Goal: Information Seeking & Learning: Learn about a topic

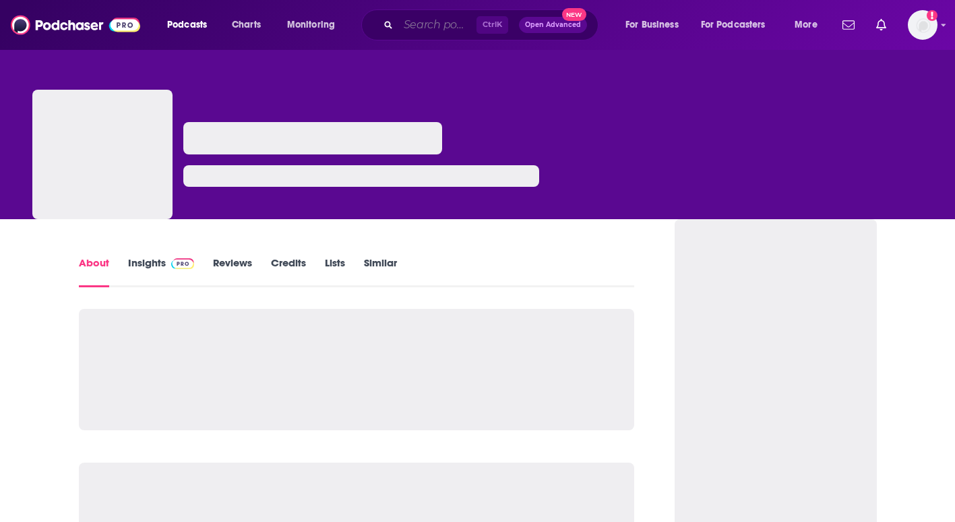
click at [408, 24] on input "Search podcasts, credits, & more..." at bounding box center [437, 25] width 78 height 22
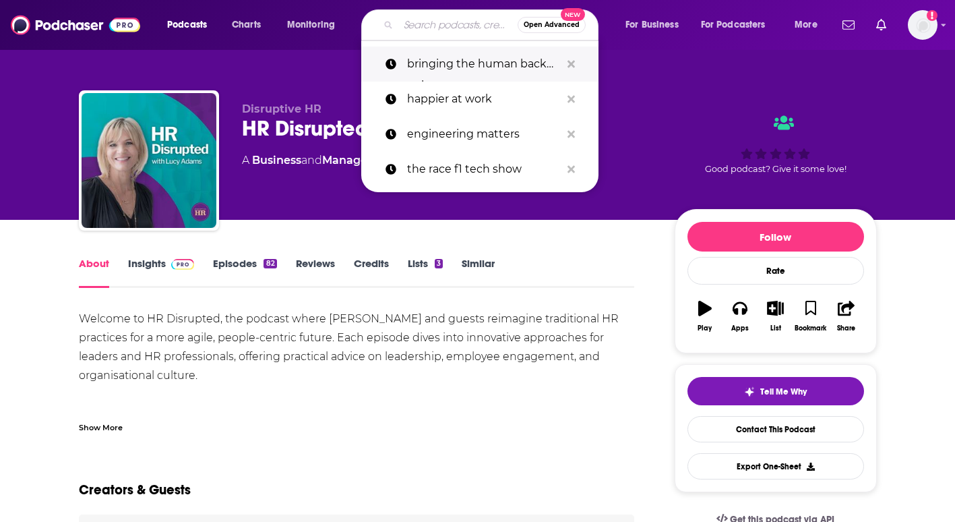
click at [531, 63] on p "bringing the human back to human resources" at bounding box center [484, 64] width 154 height 35
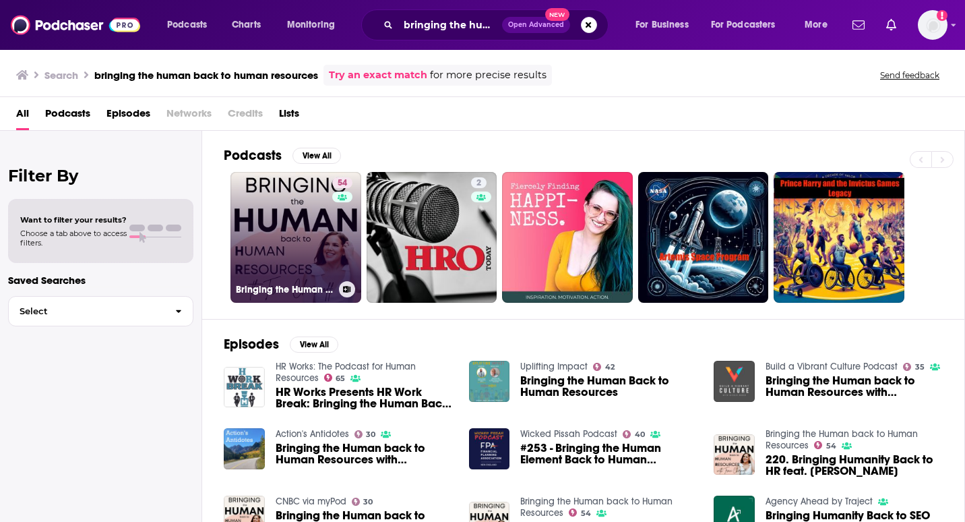
click at [313, 245] on link "54 Bringing the Human back to Human Resources" at bounding box center [295, 237] width 131 height 131
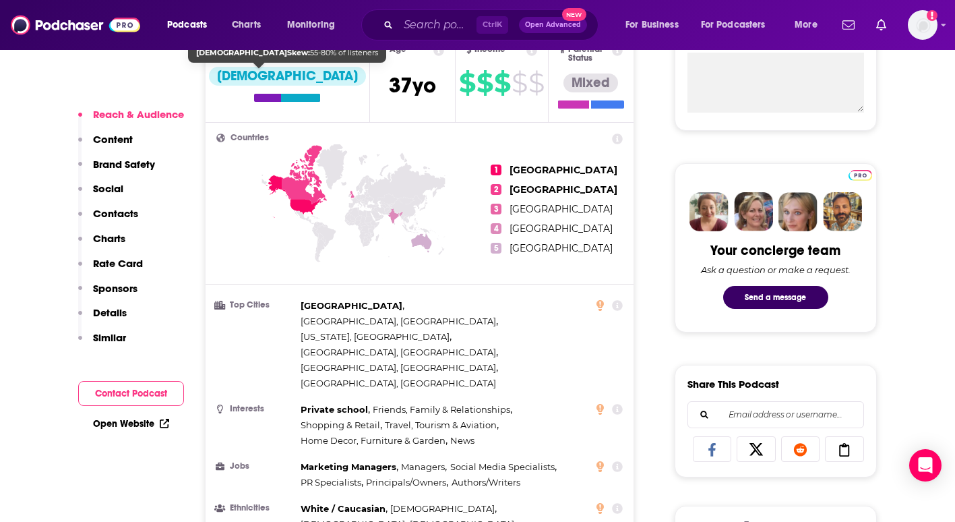
scroll to position [539, 0]
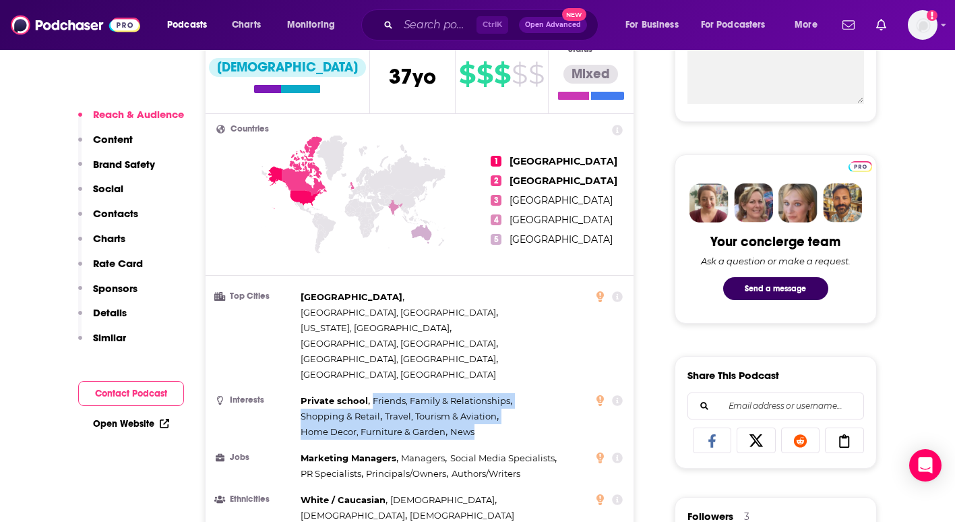
drag, startPoint x: 481, startPoint y: 361, endPoint x: 371, endPoint y: 330, distance: 114.1
click at [370, 393] on div "Private school , Friends, Family & Relationships , Shopping & Retail , Travel, …" at bounding box center [445, 416] width 288 height 47
drag, startPoint x: 371, startPoint y: 330, endPoint x: 392, endPoint y: 344, distance: 25.8
copy div "Friends, Family & Relationships , Shopping & Retail , Travel, Tourism & Aviatio…"
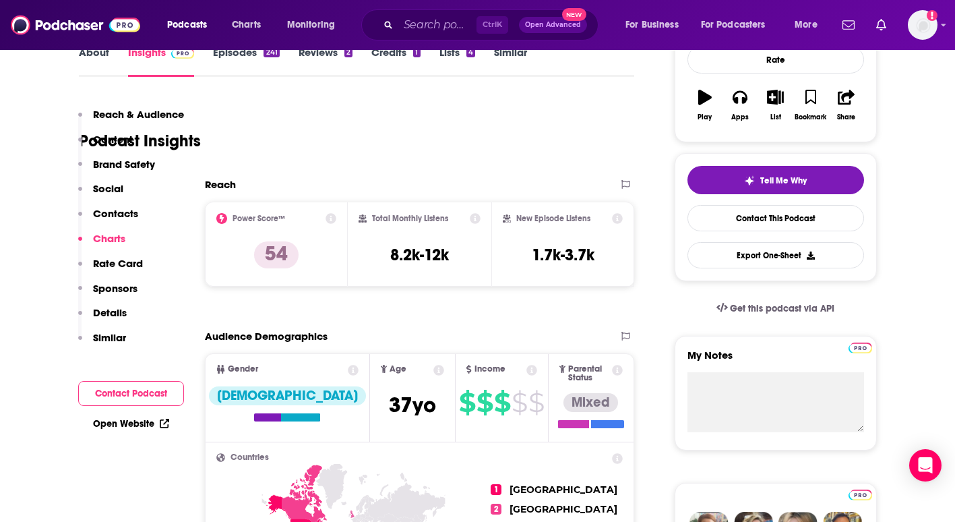
scroll to position [204, 0]
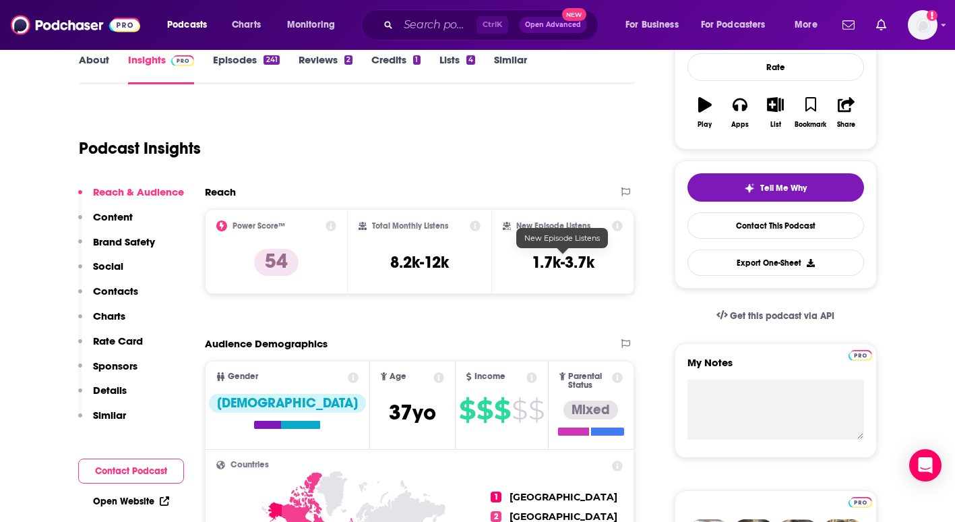
click at [565, 236] on div "New Episode Listens 1.7k-3.7k" at bounding box center [563, 251] width 121 height 62
click at [618, 228] on icon at bounding box center [617, 225] width 11 height 11
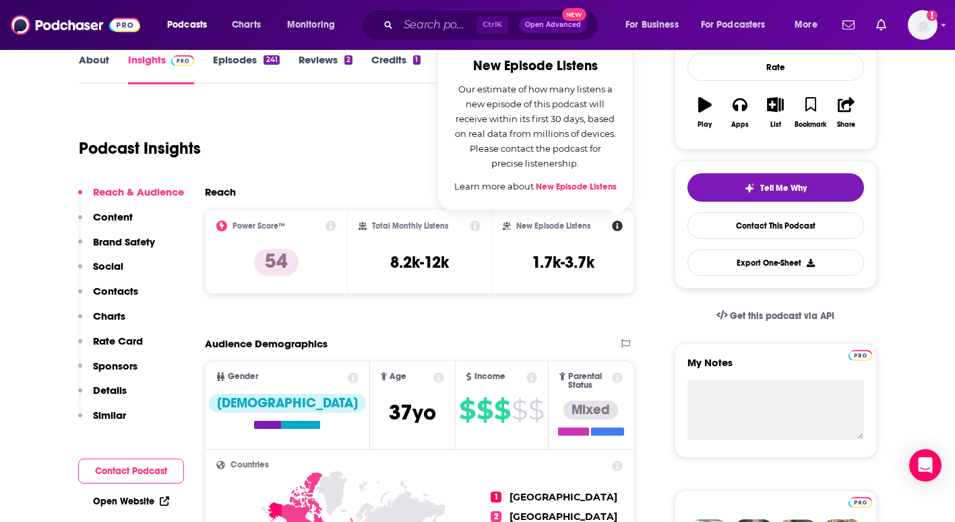
click at [472, 227] on icon at bounding box center [475, 225] width 11 height 11
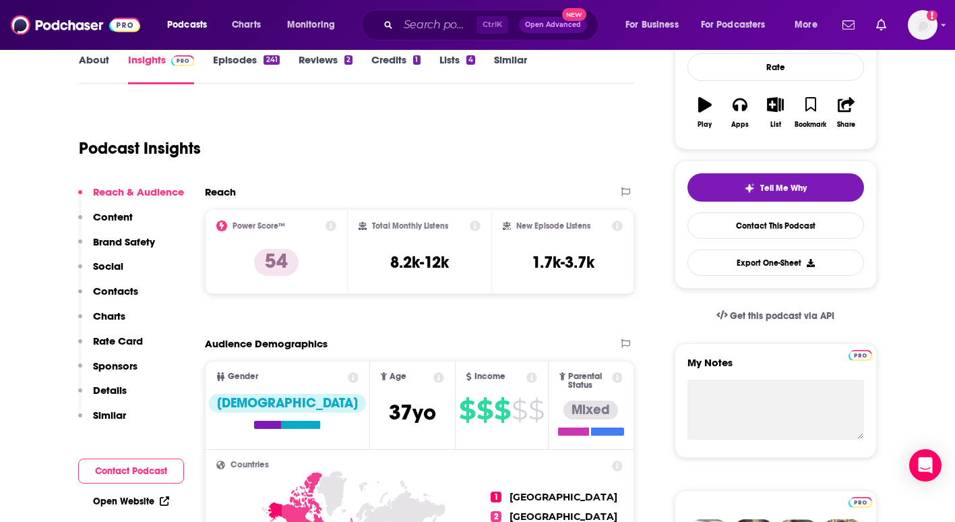
drag, startPoint x: 556, startPoint y: 134, endPoint x: 485, endPoint y: 152, distance: 73.1
click at [615, 225] on icon at bounding box center [618, 225] width 11 height 11
